Goal: Find specific page/section: Find specific page/section

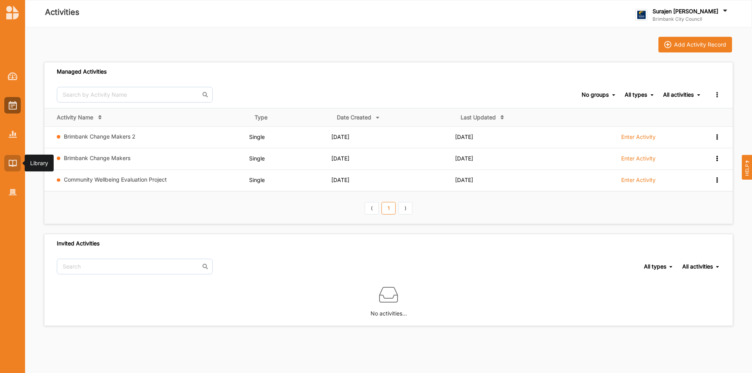
click at [9, 163] on img at bounding box center [13, 163] width 8 height 7
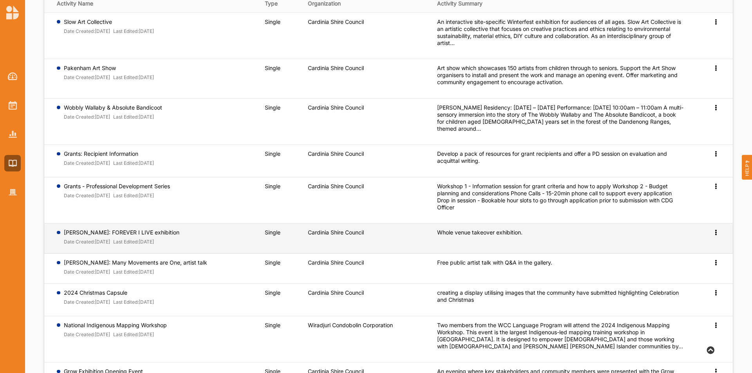
scroll to position [143, 0]
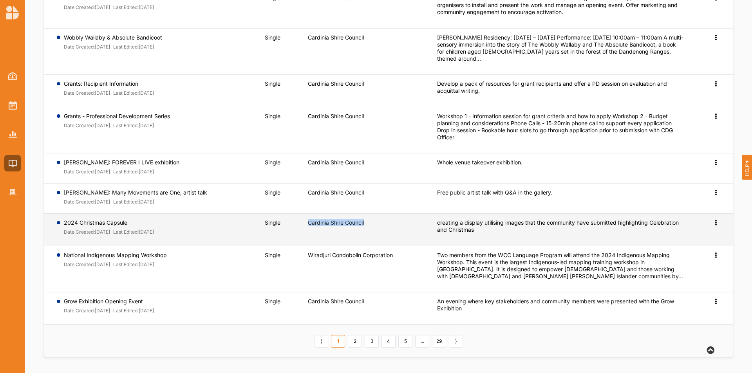
drag, startPoint x: 358, startPoint y: 224, endPoint x: 307, endPoint y: 223, distance: 51.3
click at [307, 223] on td "Cardinia Shire Council" at bounding box center [366, 230] width 129 height 33
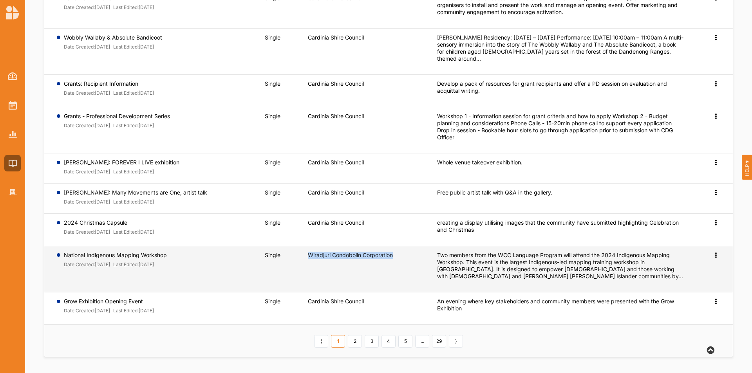
drag, startPoint x: 397, startPoint y: 255, endPoint x: 309, endPoint y: 257, distance: 87.8
copy label "Wiradjuri Condobolin Corporation"
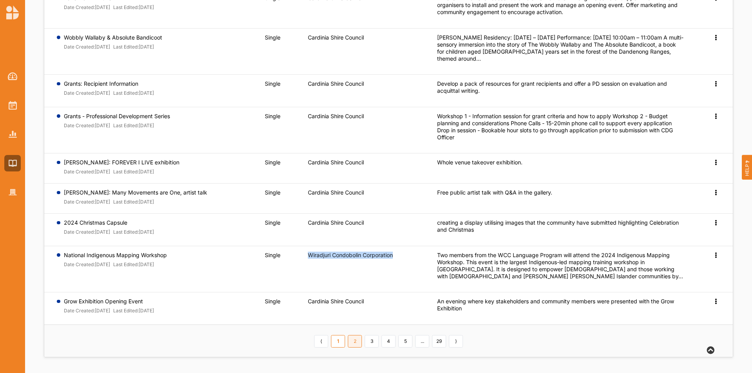
click at [357, 344] on link "2" at bounding box center [355, 341] width 14 height 13
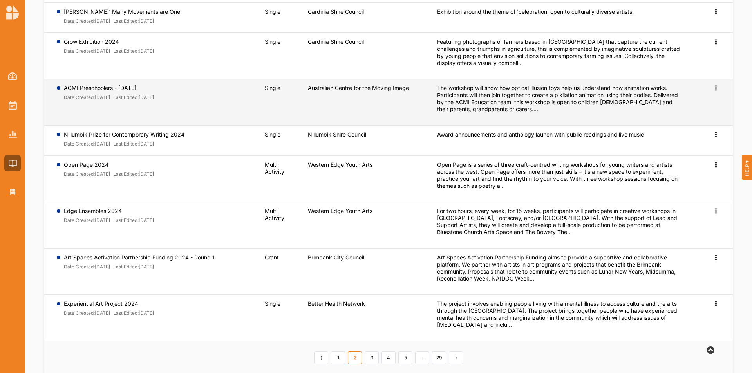
scroll to position [179, 0]
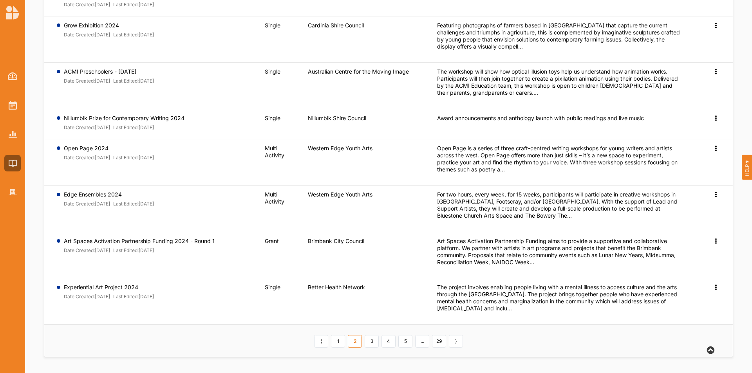
click at [370, 342] on link "3" at bounding box center [372, 341] width 14 height 13
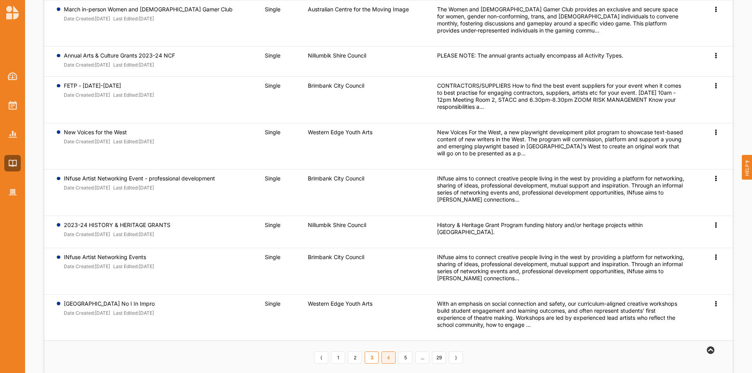
click at [389, 352] on link "4" at bounding box center [389, 358] width 14 height 13
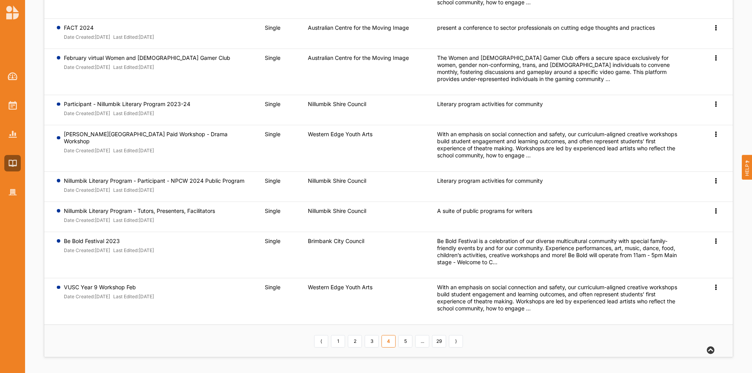
scroll to position [160, 0]
click at [389, 349] on th "⟨ 1 2 3 4 5 ... 29 ⟩" at bounding box center [388, 341] width 689 height 33
click at [408, 342] on link "5" at bounding box center [405, 341] width 14 height 13
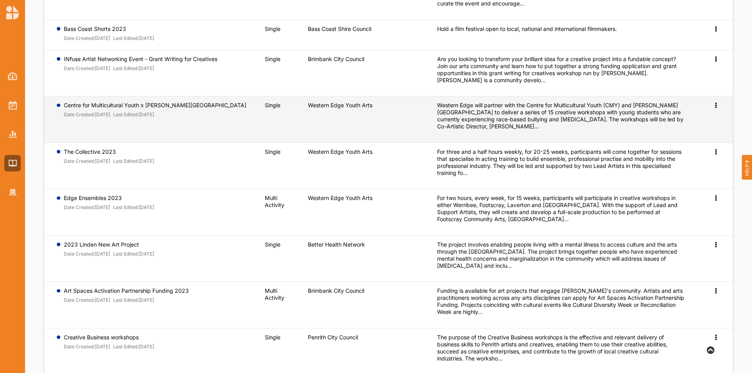
scroll to position [209, 0]
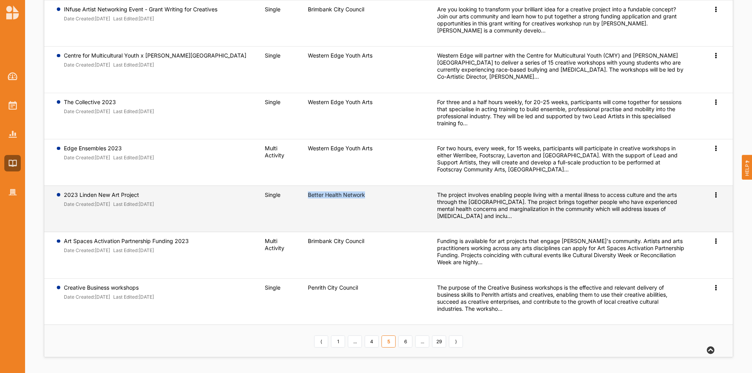
drag, startPoint x: 366, startPoint y: 195, endPoint x: 309, endPoint y: 196, distance: 56.8
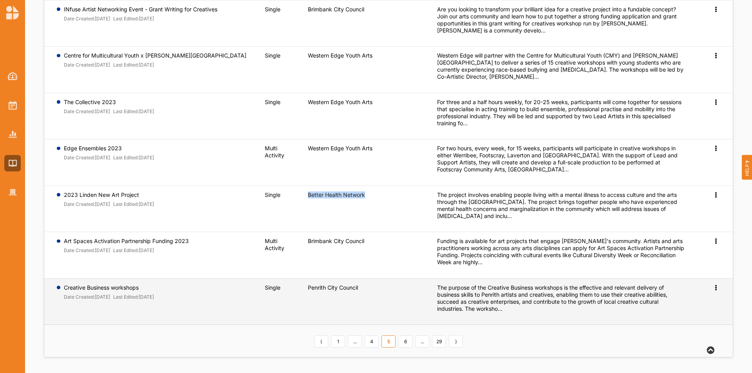
copy label "Better Health Network"
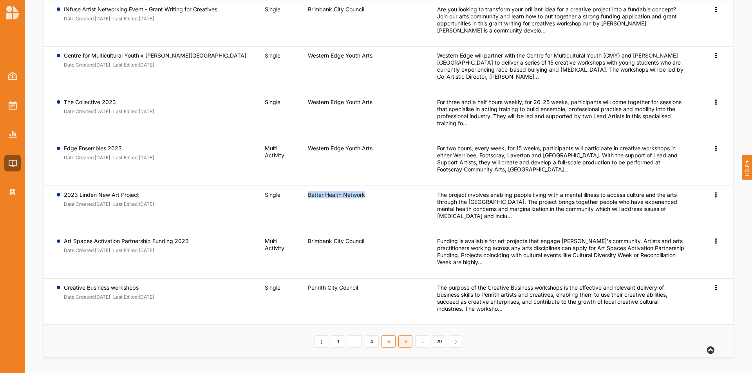
click at [407, 342] on link "6" at bounding box center [405, 342] width 14 height 13
